Goal: Information Seeking & Learning: Learn about a topic

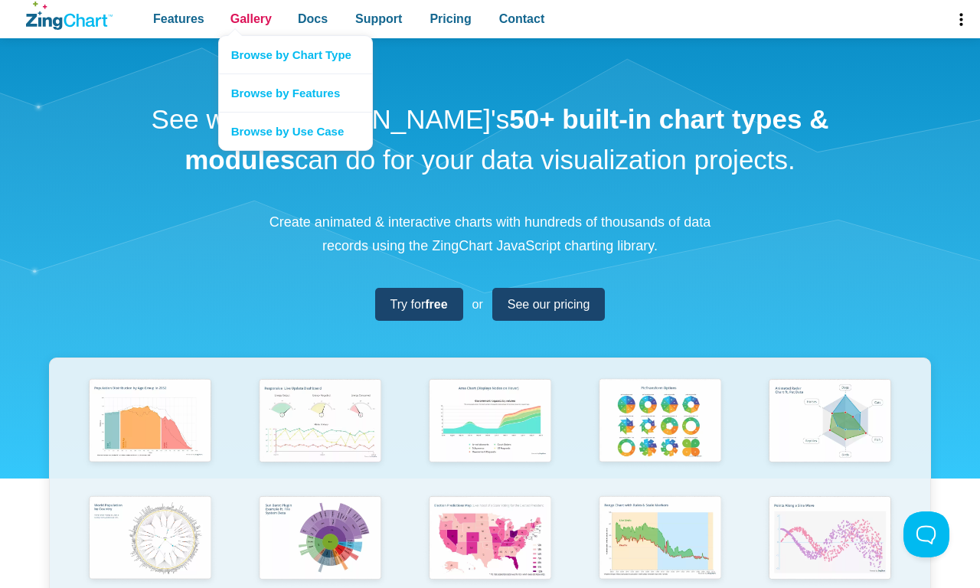
click at [250, 19] on span "Gallery" at bounding box center [250, 18] width 41 height 21
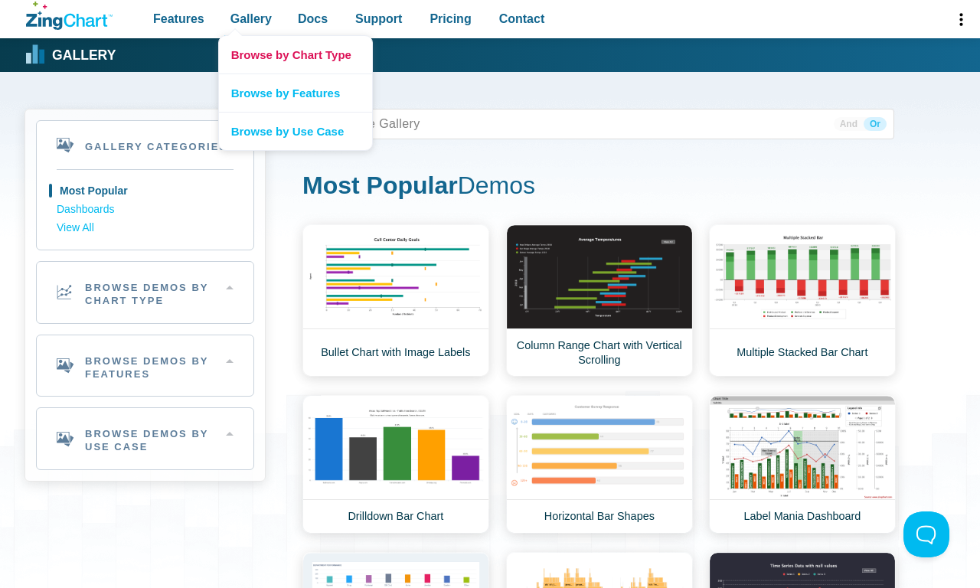
click at [295, 54] on link "Browse by Chart Type" at bounding box center [295, 54] width 153 height 37
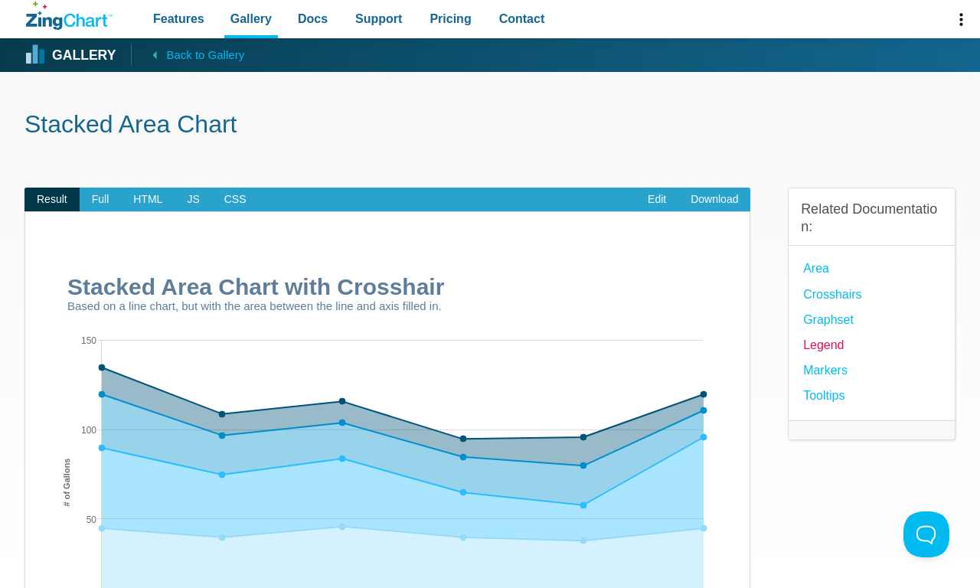
click at [823, 344] on link "Legend" at bounding box center [823, 344] width 41 height 21
